Goal: Information Seeking & Learning: Learn about a topic

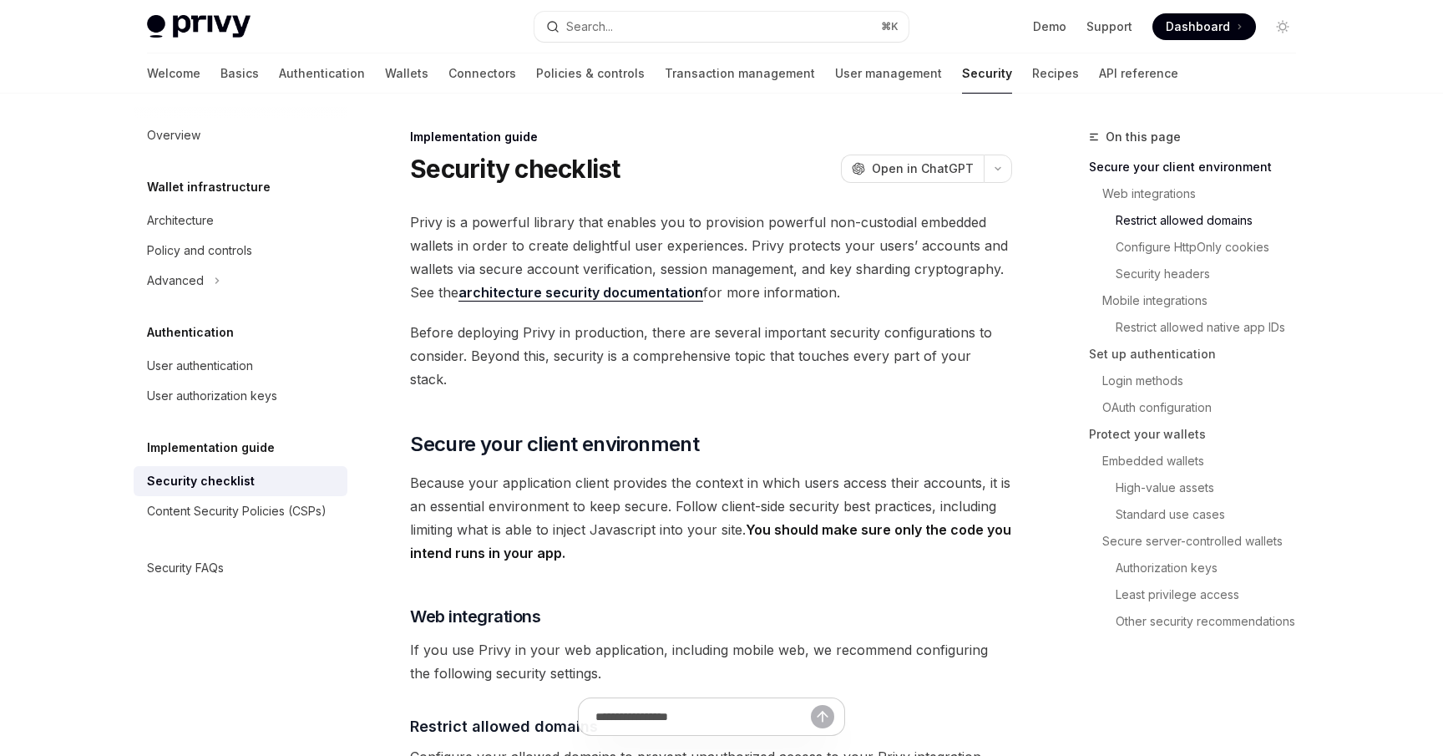
scroll to position [667, 0]
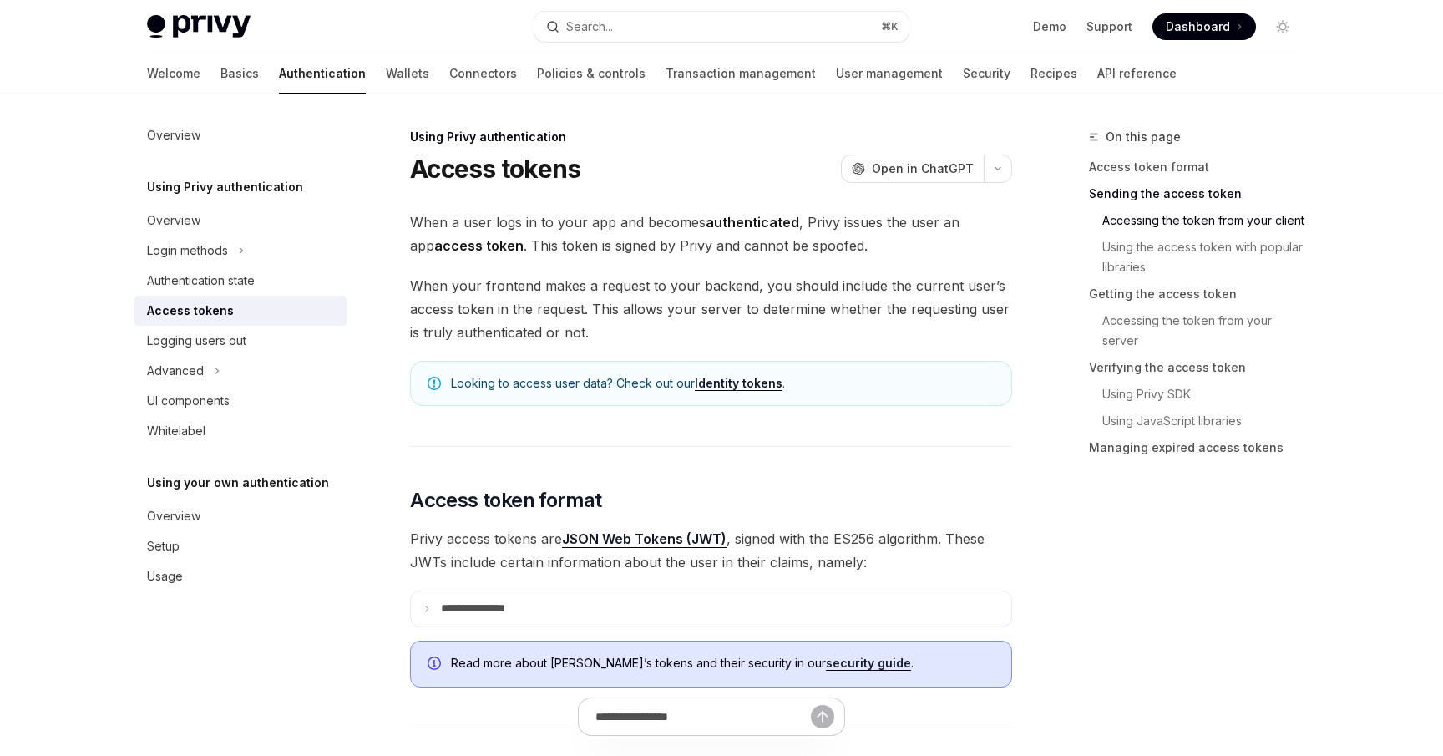
scroll to position [1190, 0]
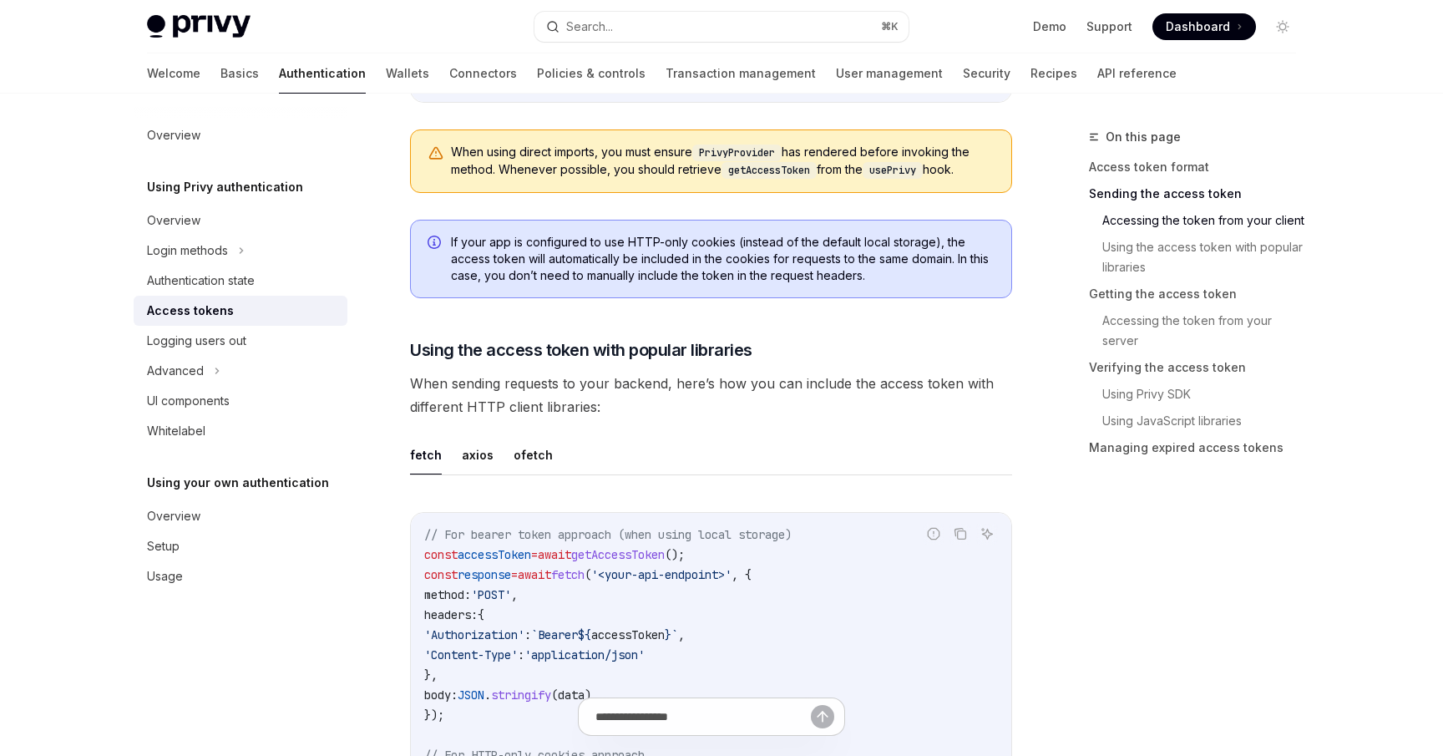
click at [747, 376] on span "When sending requests to your backend, here’s how you can include the access to…" at bounding box center [711, 394] width 602 height 47
click at [737, 452] on ul "fetch axios ofetch" at bounding box center [711, 455] width 602 height 40
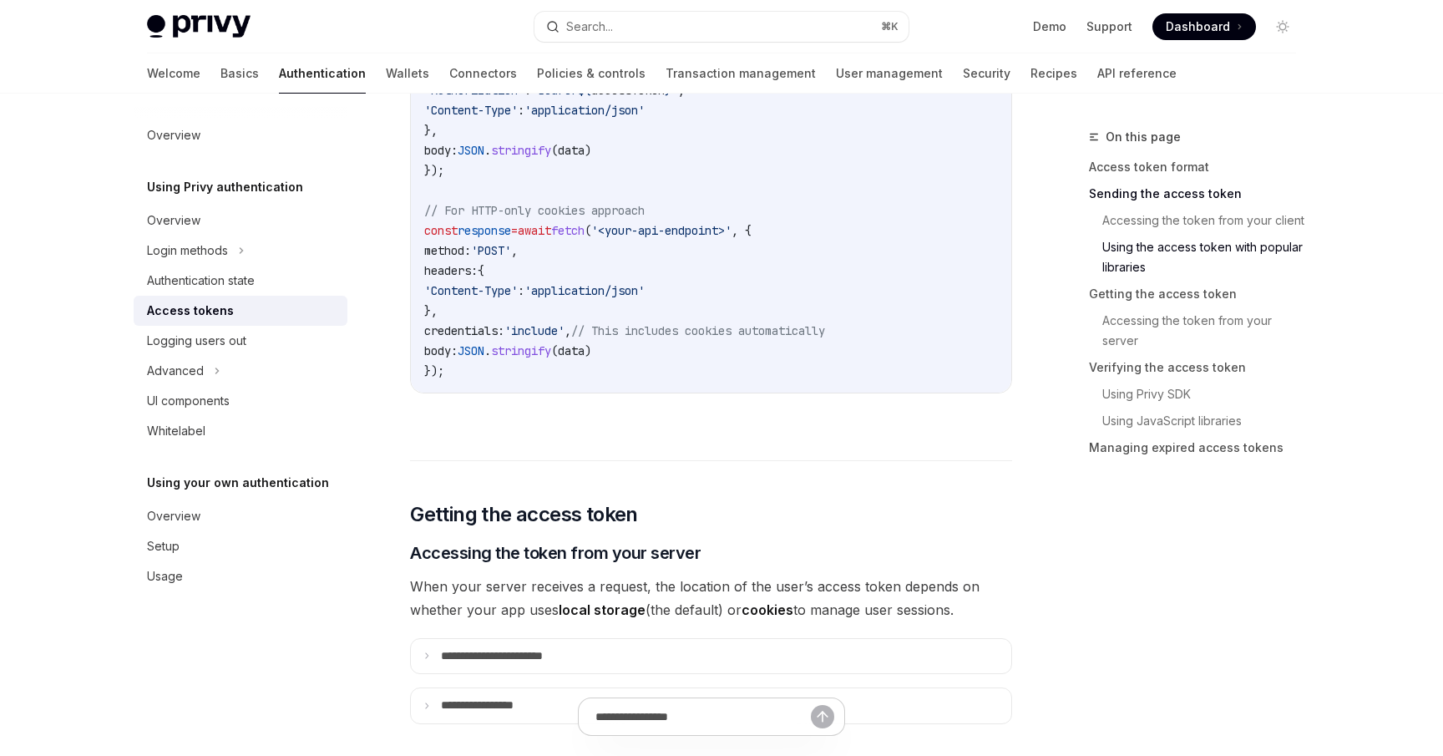
scroll to position [1929, 0]
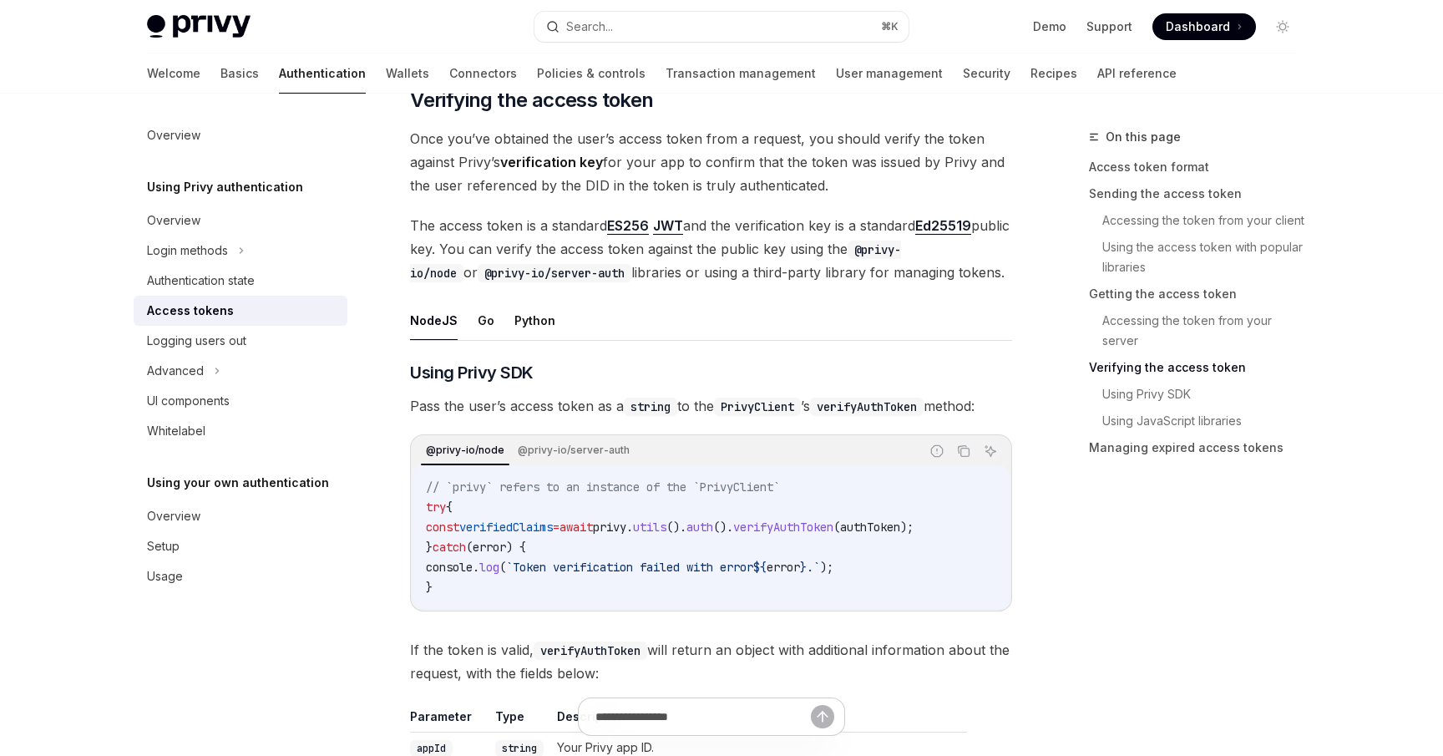
scroll to position [2412, 0]
click at [230, 294] on link "Authentication state" at bounding box center [241, 280] width 214 height 30
type textarea "*"
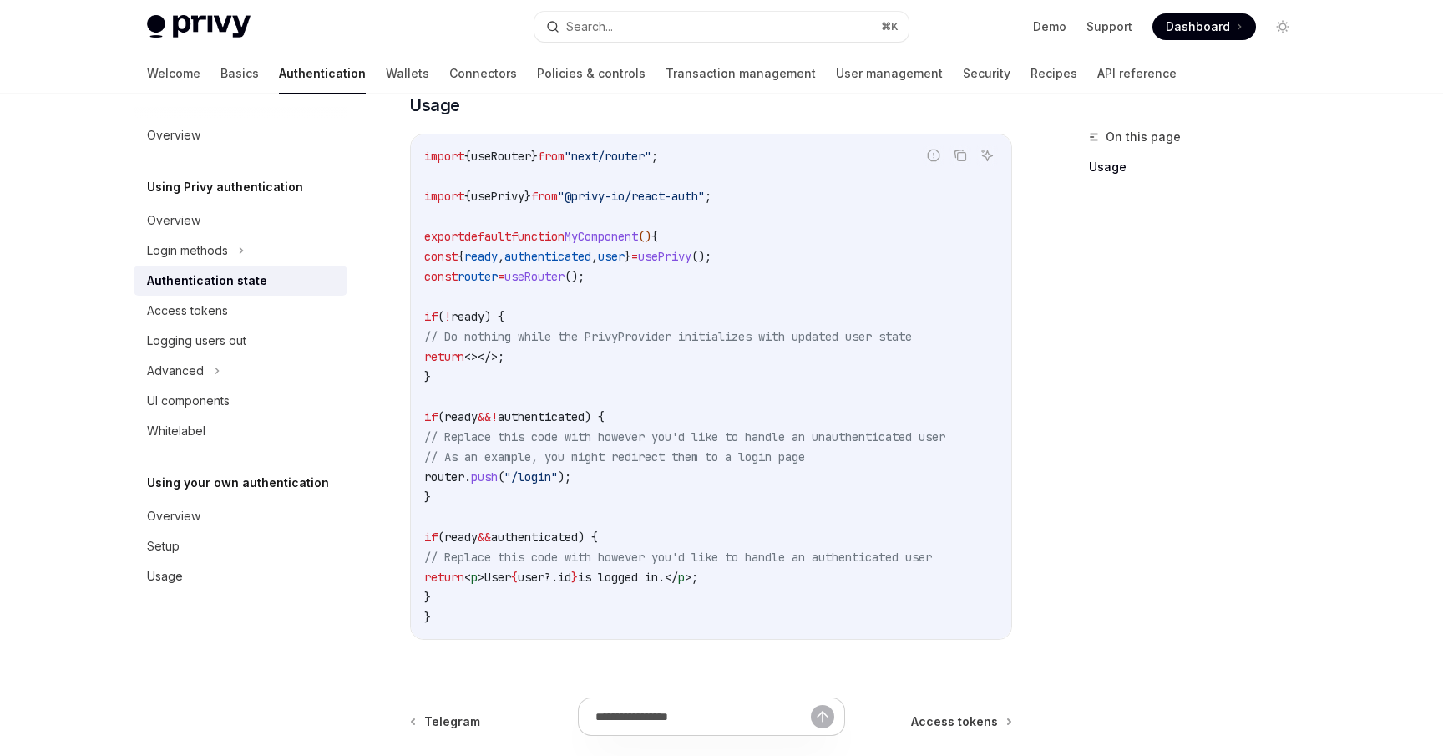
scroll to position [512, 0]
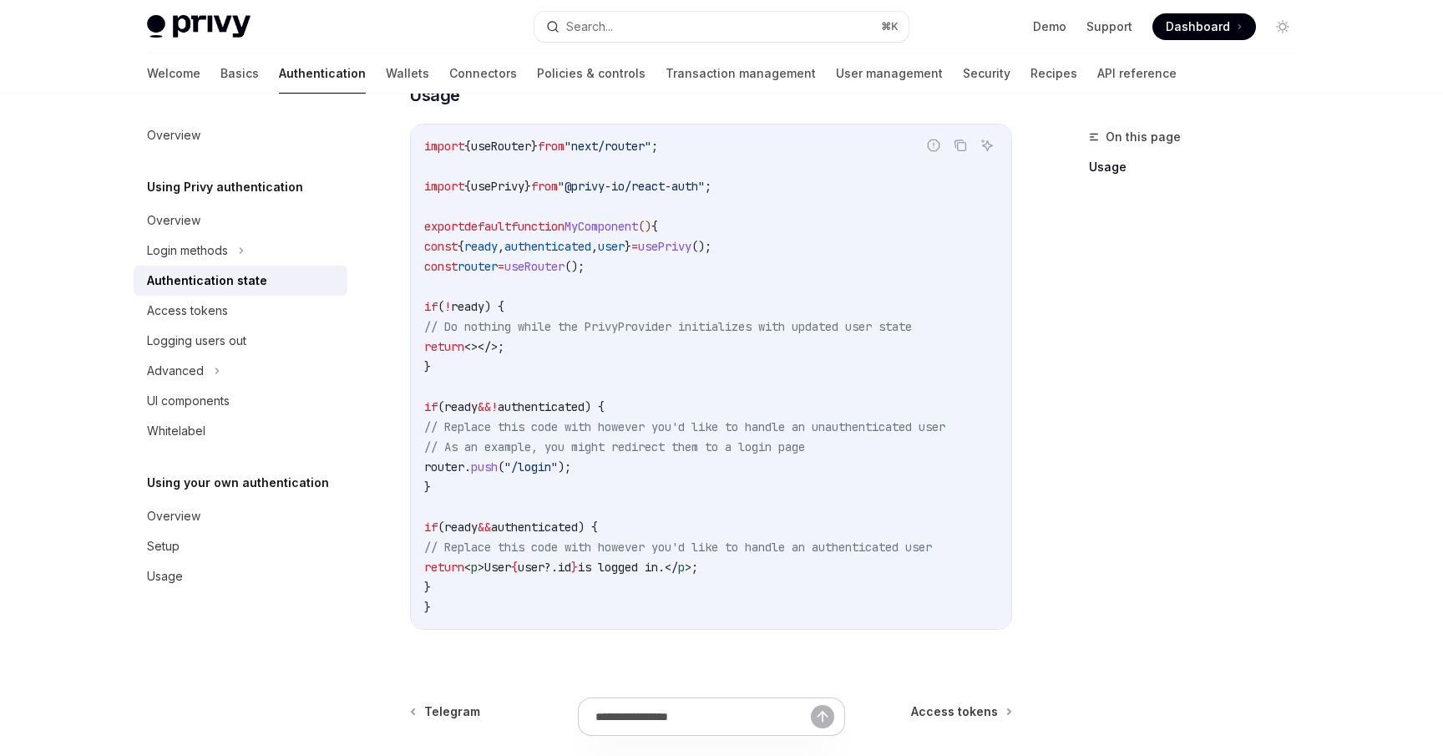
click at [511, 563] on span "User" at bounding box center [497, 566] width 27 height 15
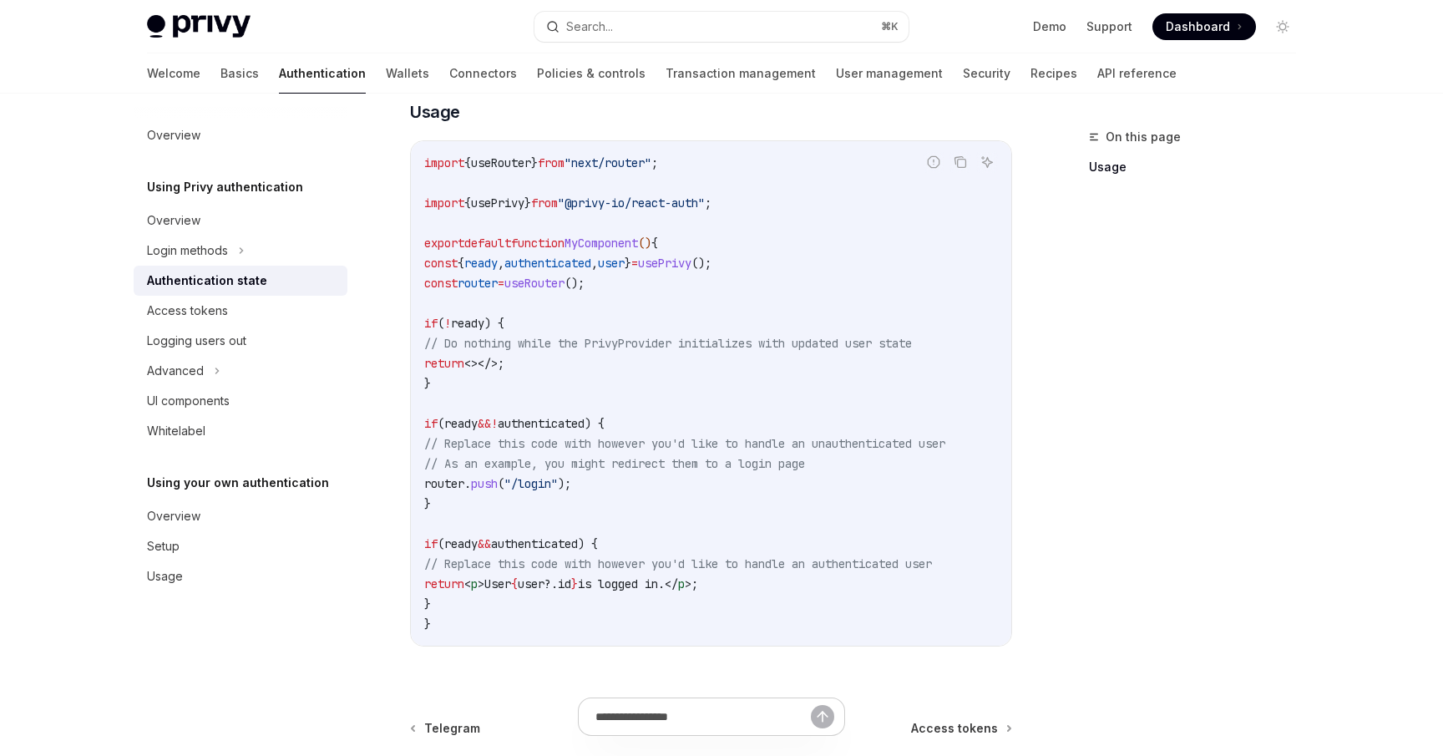
scroll to position [493, 0]
drag, startPoint x: 780, startPoint y: 256, endPoint x: 410, endPoint y: 255, distance: 369.8
click at [410, 256] on div "Report incorrect code Copy Ask AI import { useRouter } from "next/router" ; imp…" at bounding box center [711, 395] width 602 height 506
copy span "const { ready , authenticated , user } = usePrivy ();"
click at [748, 16] on button "Search... ⌘ K" at bounding box center [721, 27] width 374 height 30
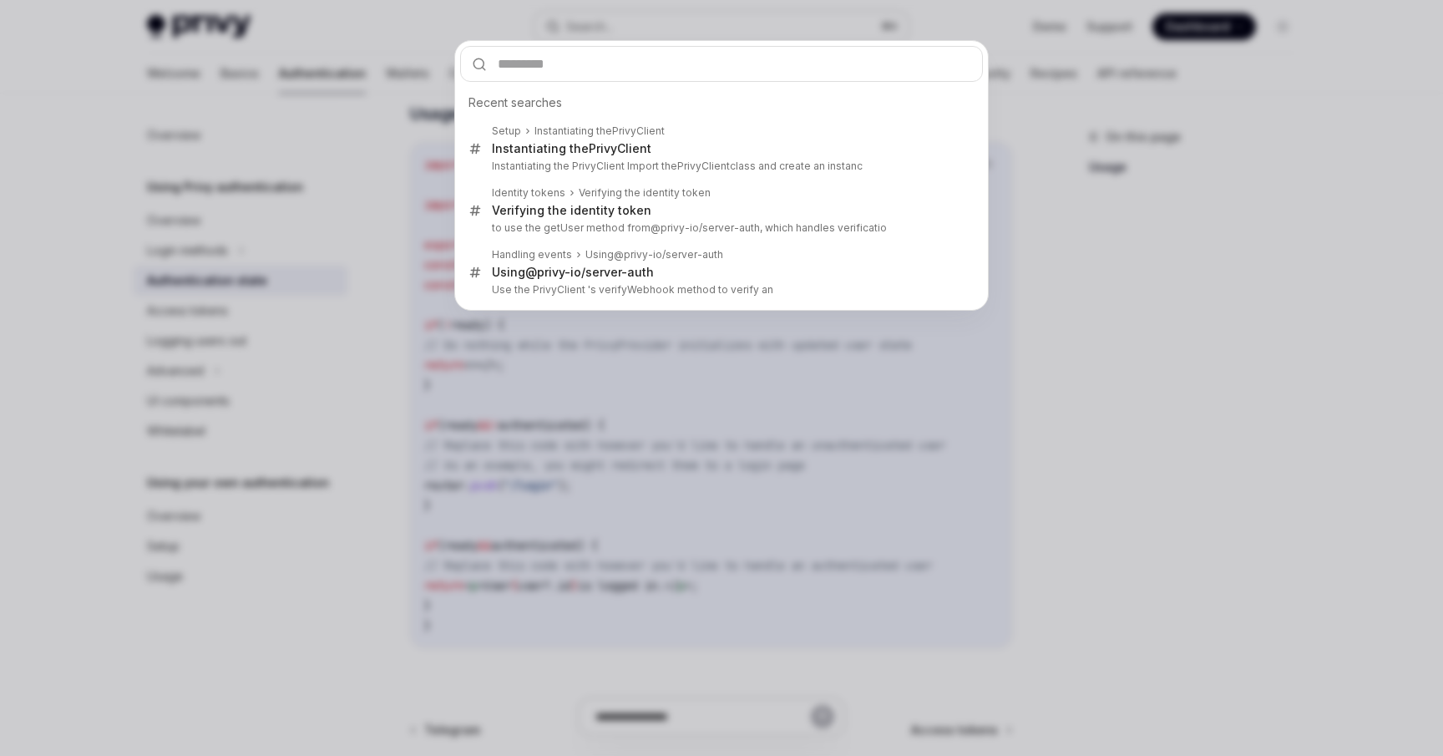
type input "**********"
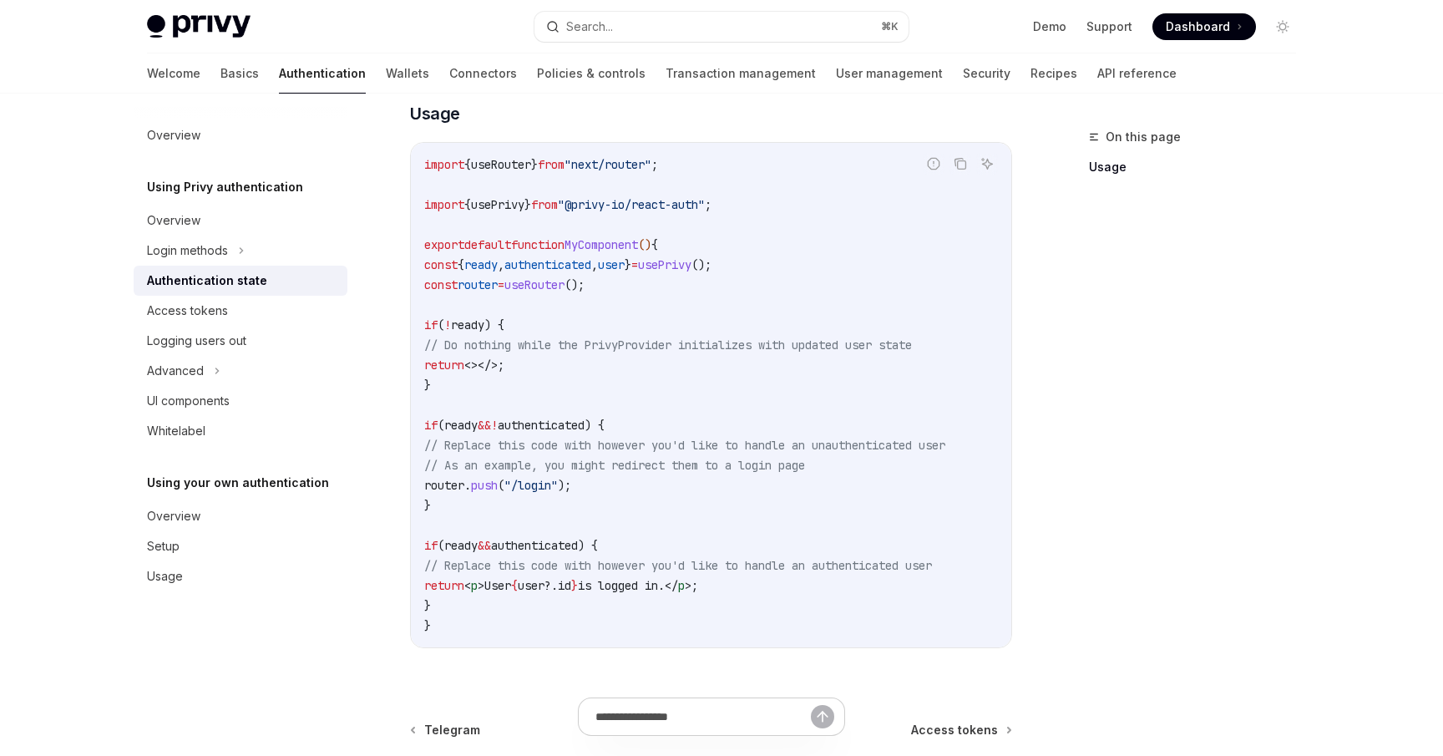
click at [665, 59] on link "Transaction management" at bounding box center [740, 73] width 150 height 40
type textarea "*"
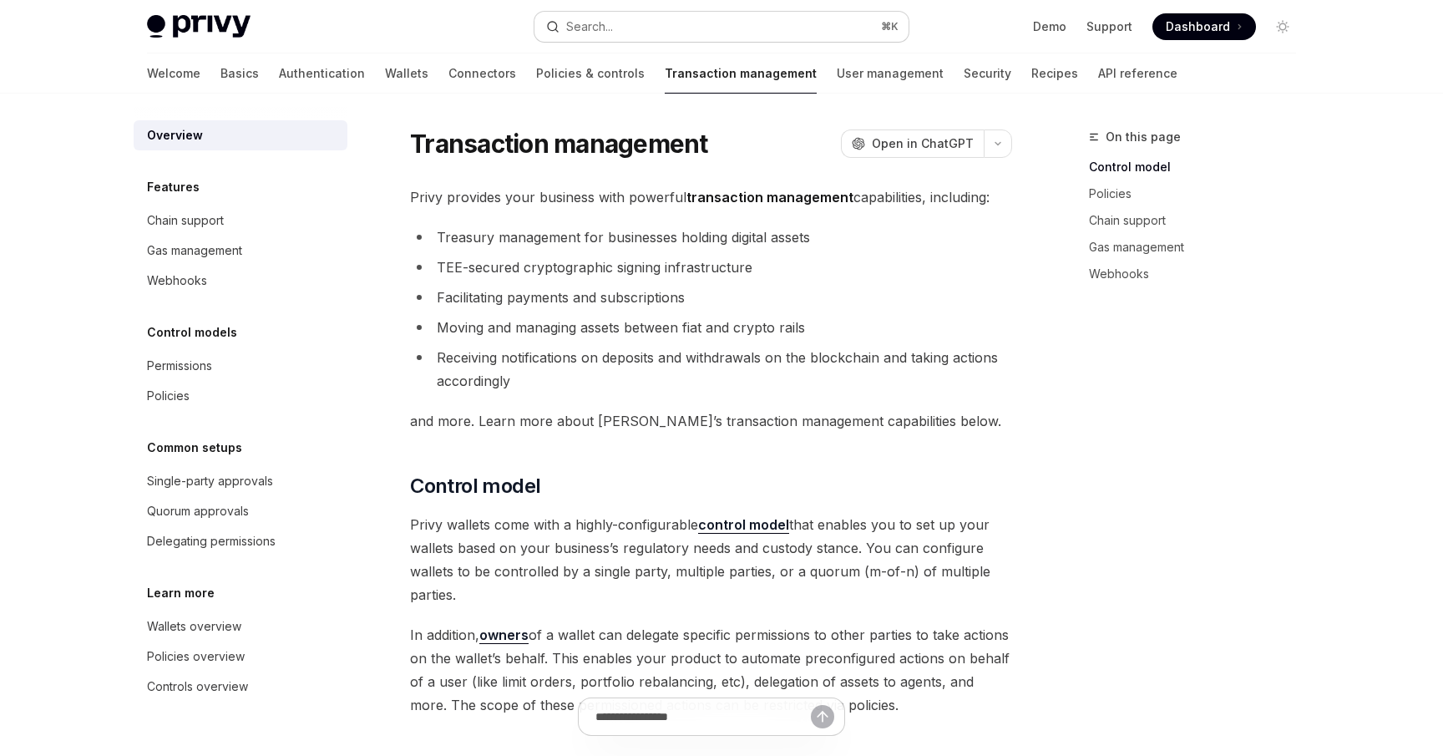
click at [627, 33] on button "Search... ⌘ K" at bounding box center [721, 27] width 374 height 30
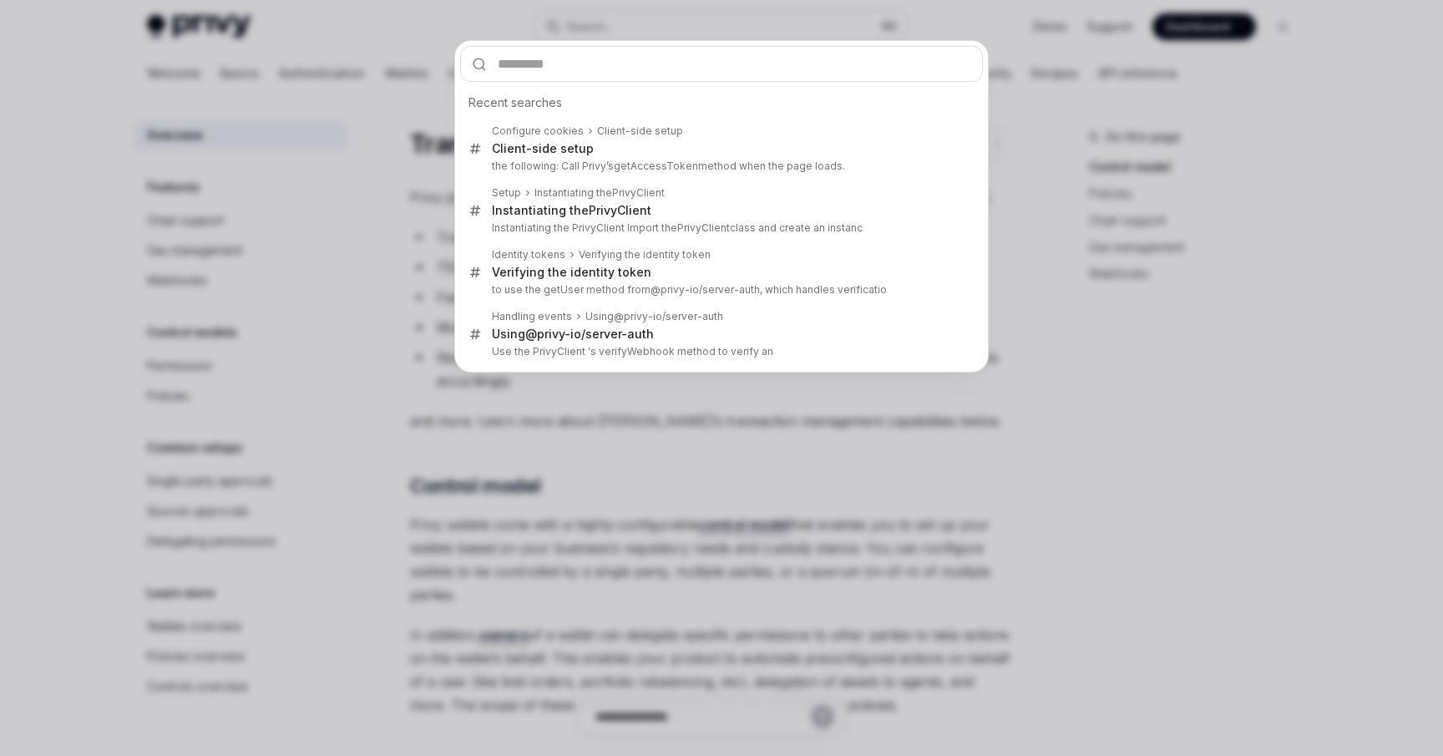
type input "**********"
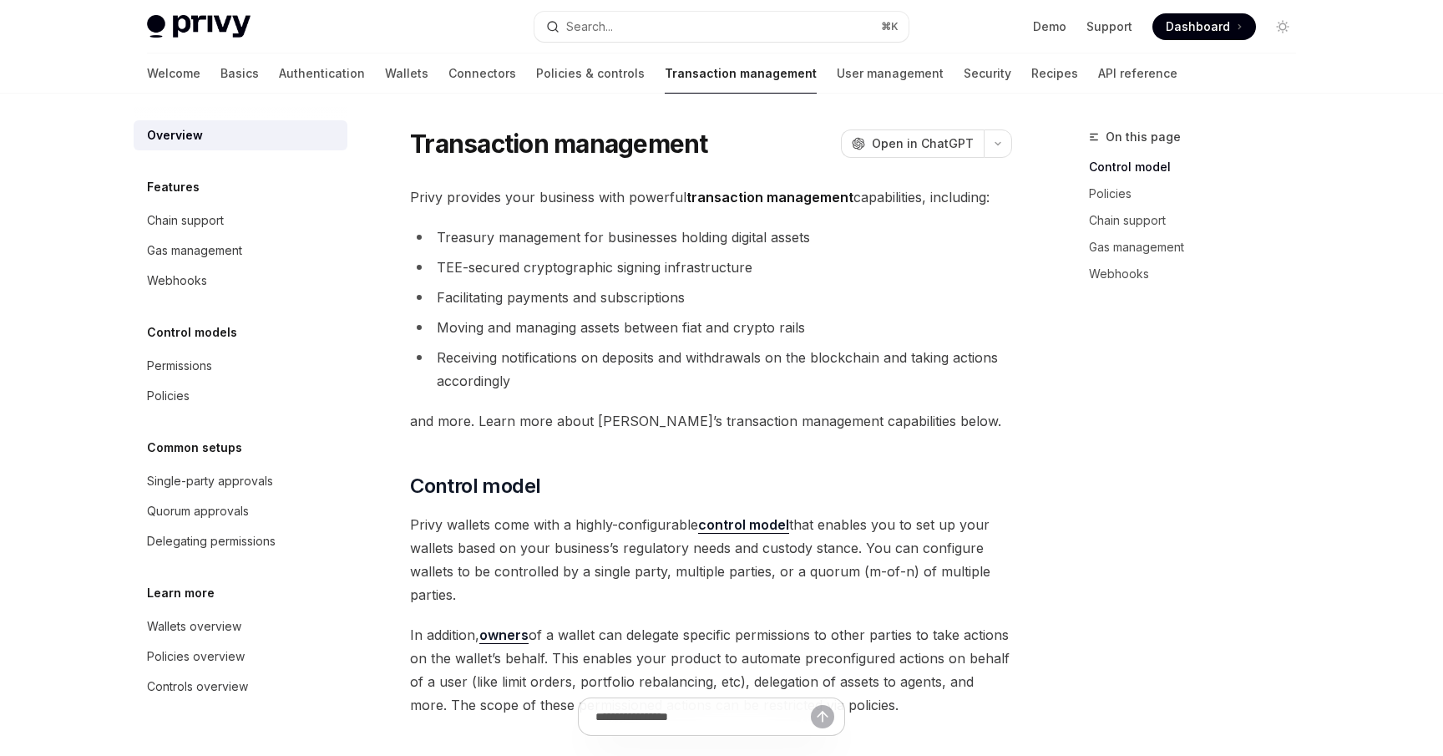
type textarea "*"
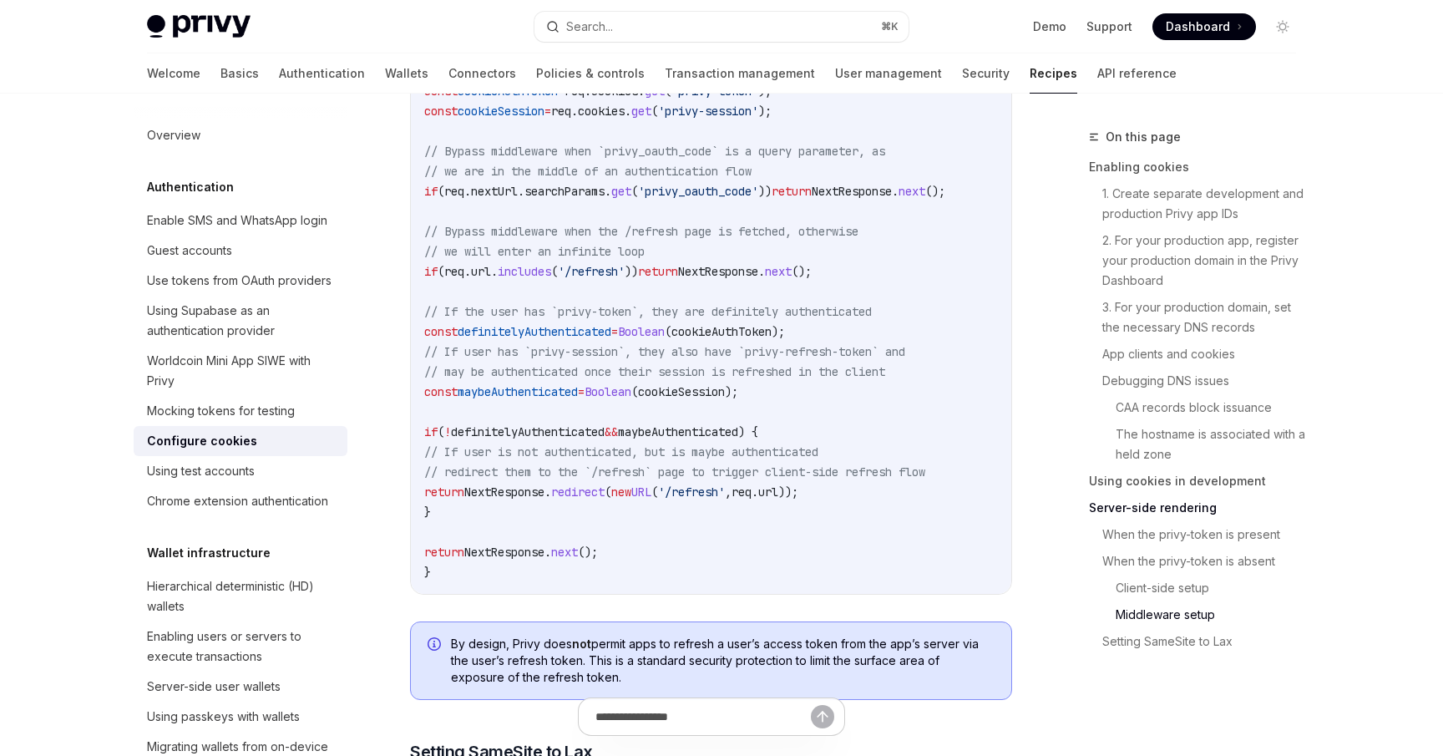
scroll to position [5019, 0]
